Goal: Go to known website: Access a specific website the user already knows

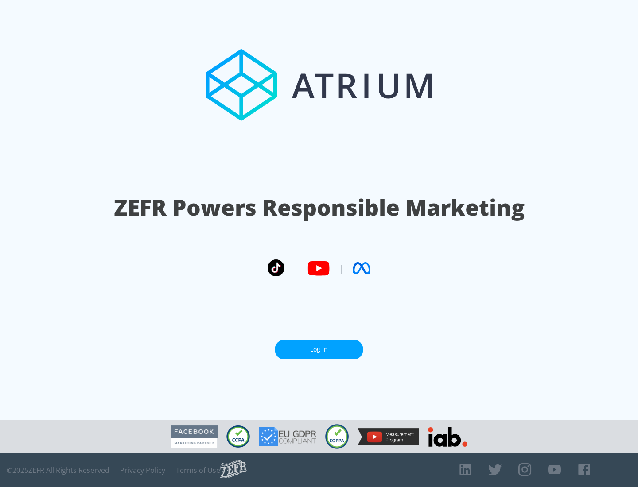
click at [319, 350] on link "Log In" at bounding box center [319, 350] width 89 height 20
